Goal: Find specific page/section: Find specific page/section

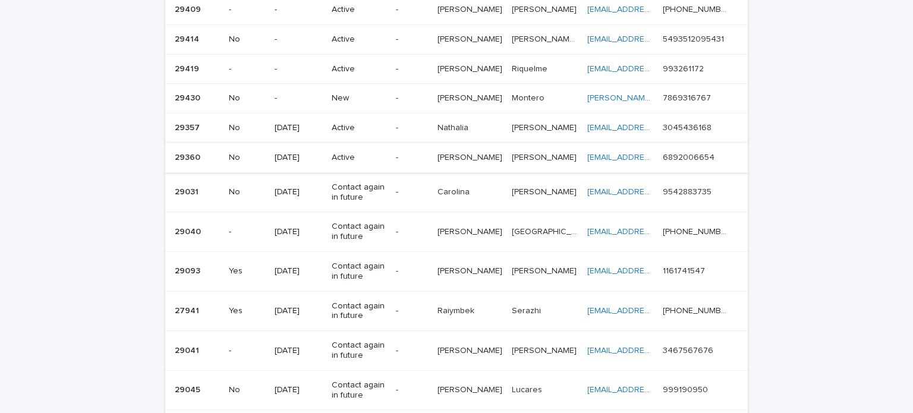
scroll to position [378, 0]
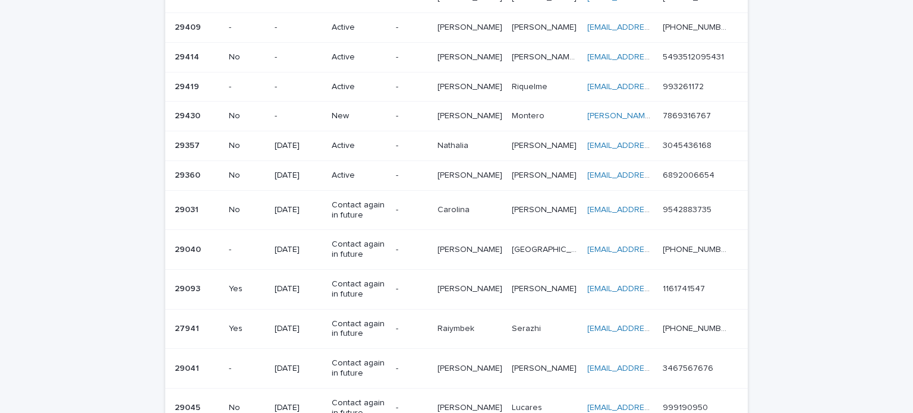
click at [318, 111] on p "-" at bounding box center [299, 116] width 48 height 10
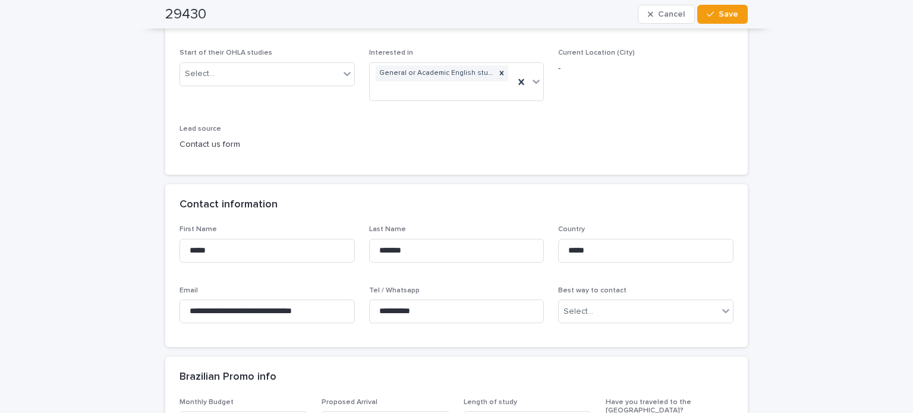
scroll to position [297, 0]
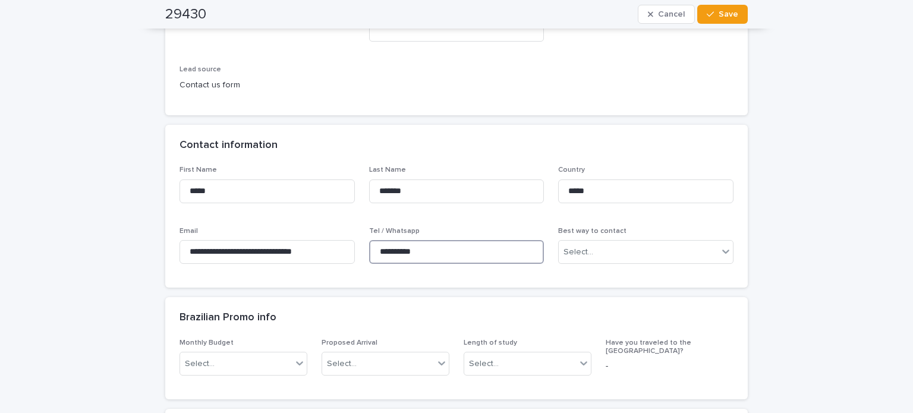
drag, startPoint x: 431, startPoint y: 252, endPoint x: 357, endPoint y: 252, distance: 73.1
click at [357, 252] on div "**********" at bounding box center [457, 220] width 554 height 108
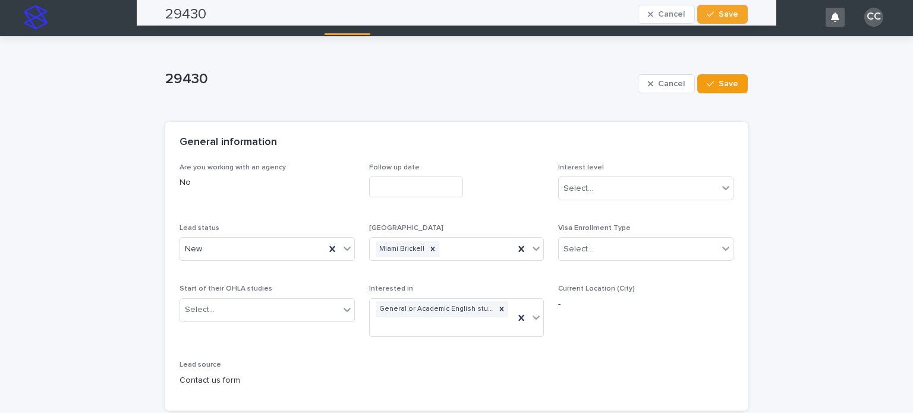
scroll to position [0, 0]
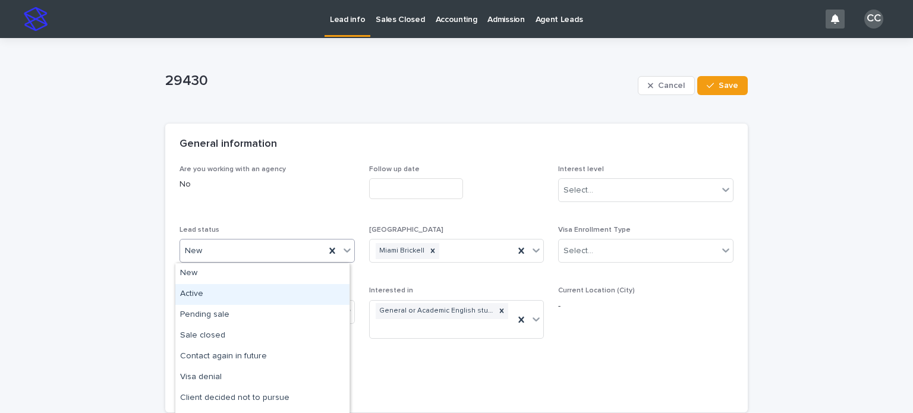
drag, startPoint x: 191, startPoint y: 254, endPoint x: 202, endPoint y: 283, distance: 31.0
click at [202, 287] on div "Active" at bounding box center [262, 294] width 174 height 21
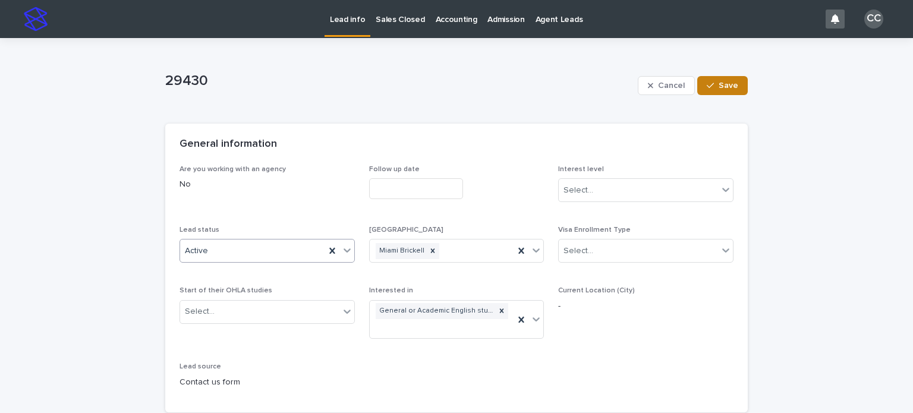
click at [711, 89] on div "button" at bounding box center [713, 85] width 12 height 8
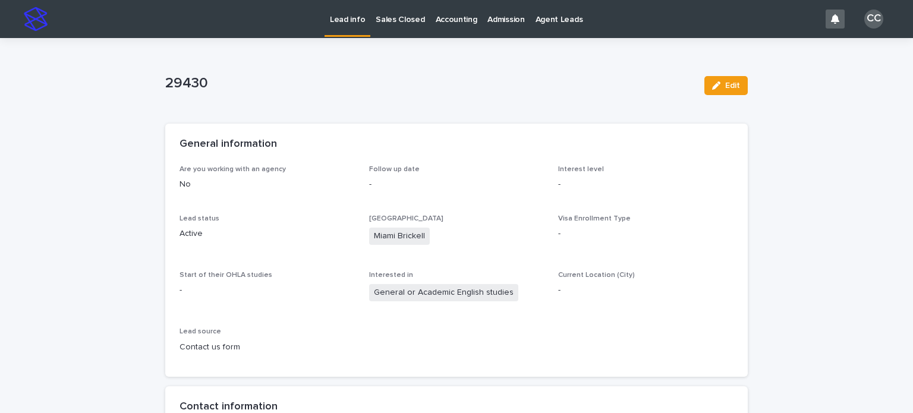
click at [320, 13] on div "Lead info Sales Closed Accounting Admission Agent Leads" at bounding box center [437, 19] width 766 height 38
click at [357, 35] on div "Lead info" at bounding box center [348, 18] width 46 height 37
click at [345, 8] on p "Lead info" at bounding box center [347, 12] width 35 height 25
